Goal: Navigation & Orientation: Find specific page/section

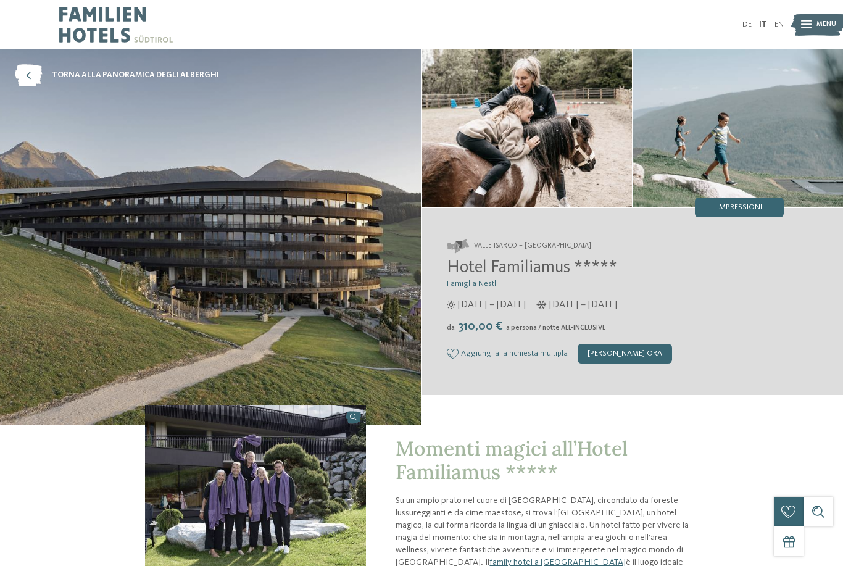
click at [813, 30] on img at bounding box center [818, 24] width 54 height 27
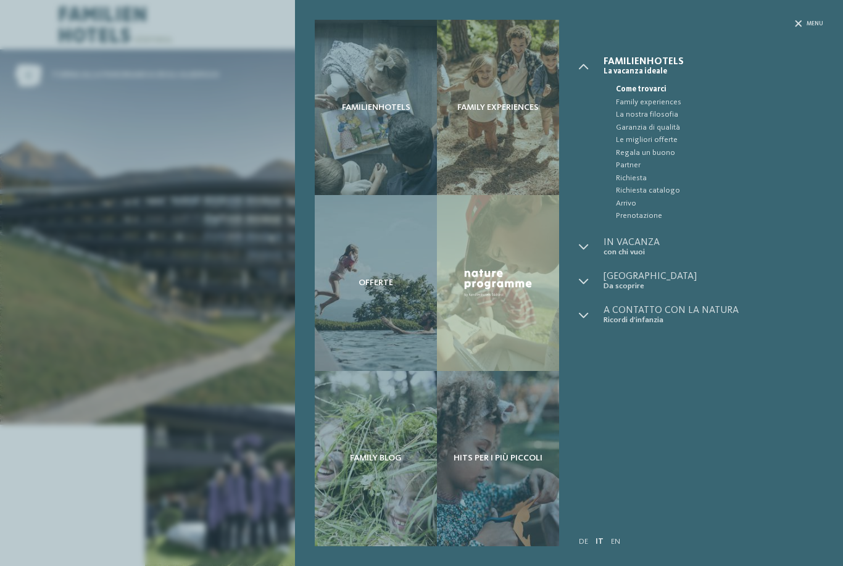
click at [815, 23] on span "Menu" at bounding box center [814, 24] width 17 height 8
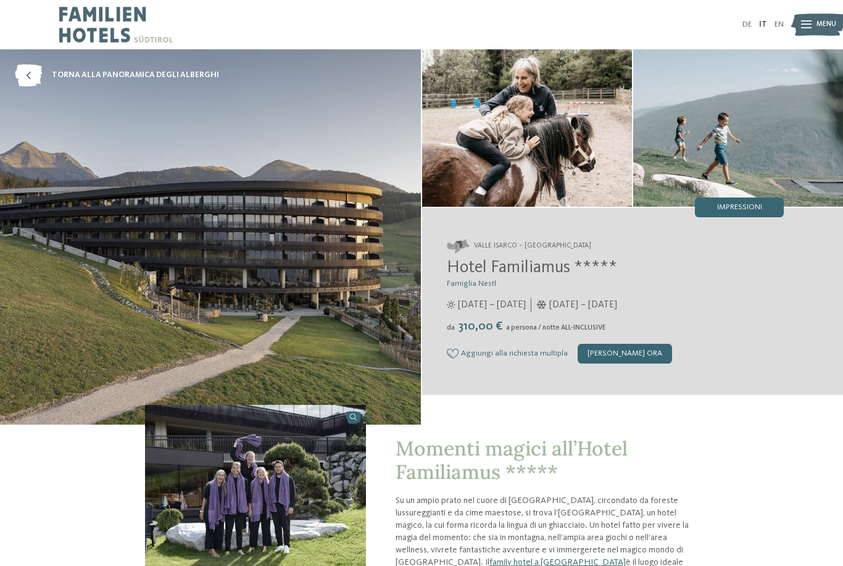
click at [797, 0] on div "Familienhotels Family experiences Offerte" at bounding box center [421, 0] width 843 height 0
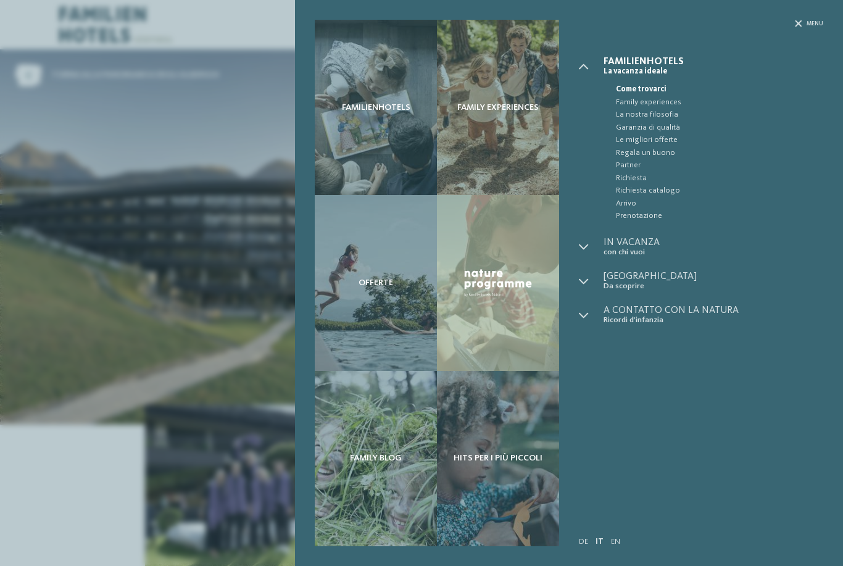
click at [274, 216] on div "Familienhotels Family experiences Offerte" at bounding box center [421, 283] width 843 height 566
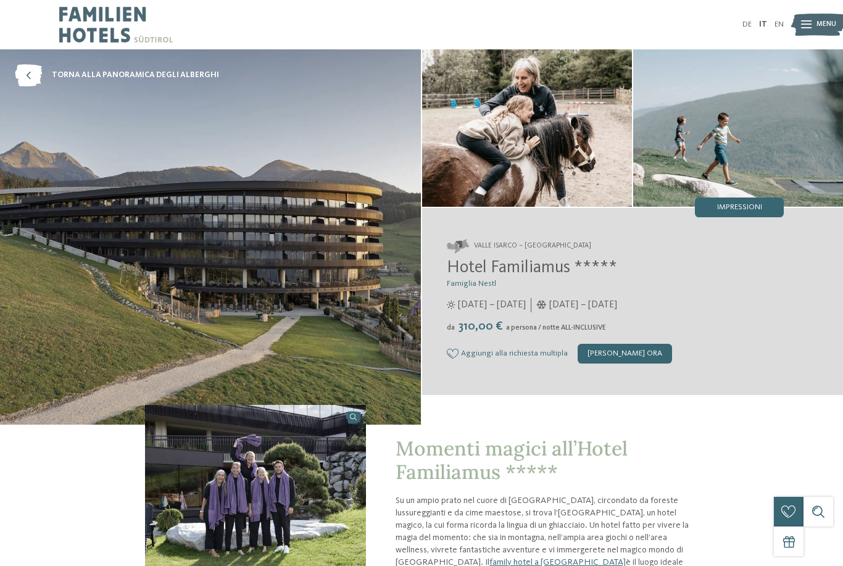
click at [748, 20] on link "DE" at bounding box center [746, 24] width 9 height 8
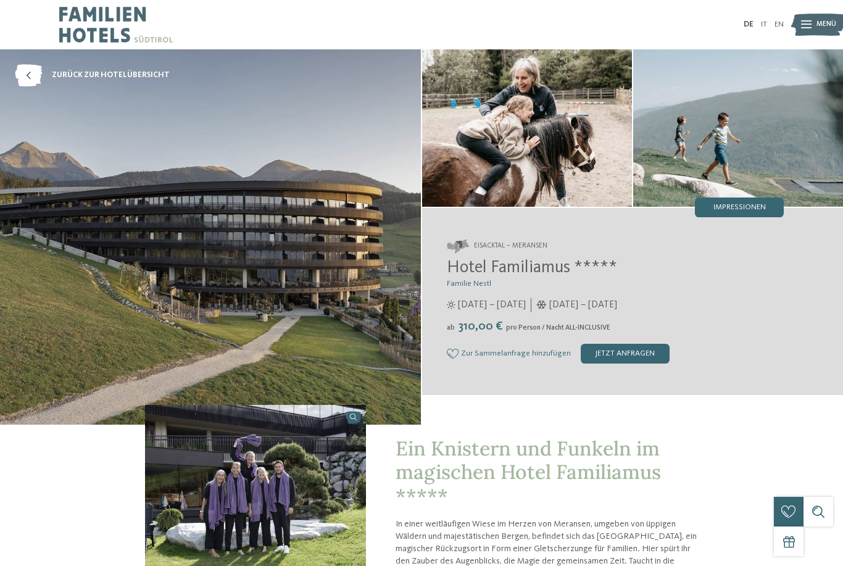
click at [813, 27] on img at bounding box center [818, 24] width 54 height 27
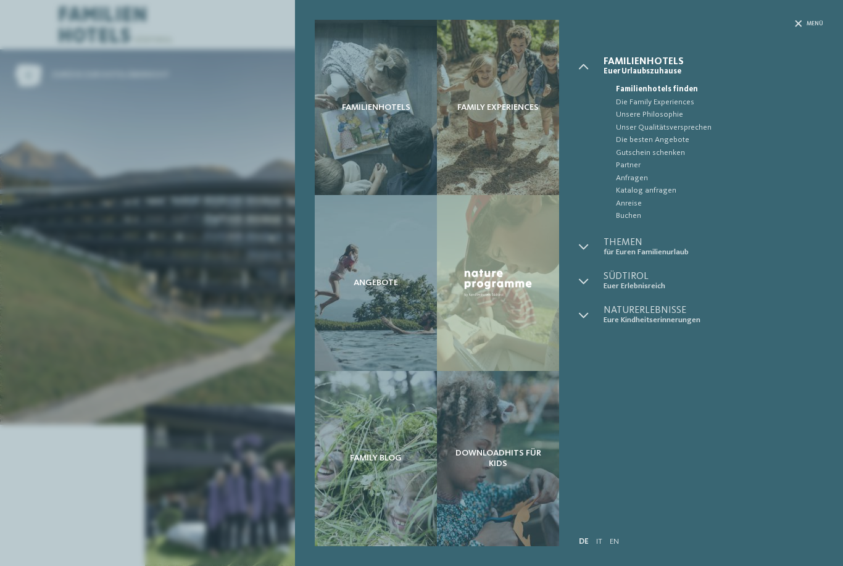
click at [362, 133] on div "Familienhotels" at bounding box center [376, 107] width 122 height 175
click at [800, 20] on icon at bounding box center [798, 23] width 7 height 7
